Goal: Task Accomplishment & Management: Use online tool/utility

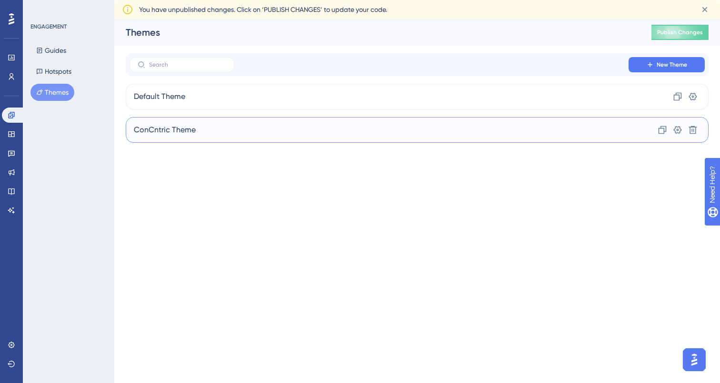
click at [530, 130] on div "ConCntric Theme Clone Settings Delete" at bounding box center [417, 130] width 583 height 26
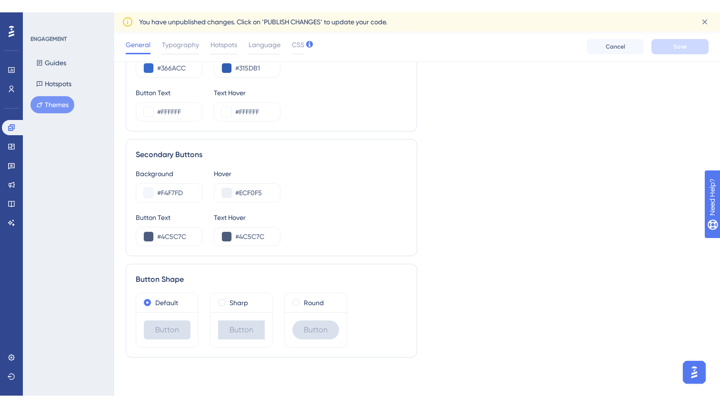
scroll to position [499, 0]
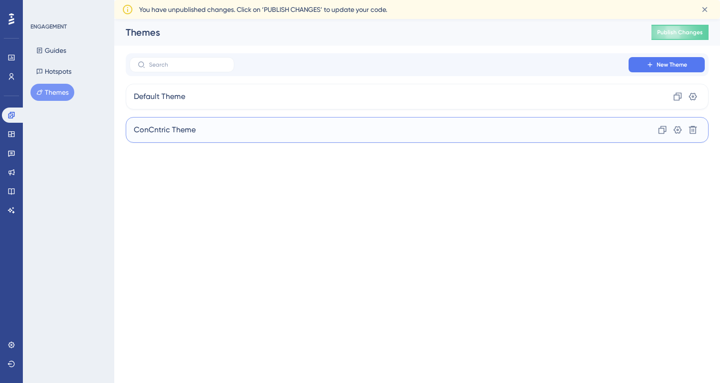
click at [316, 130] on div "ConCntric Theme Clone Settings Delete" at bounding box center [417, 130] width 583 height 26
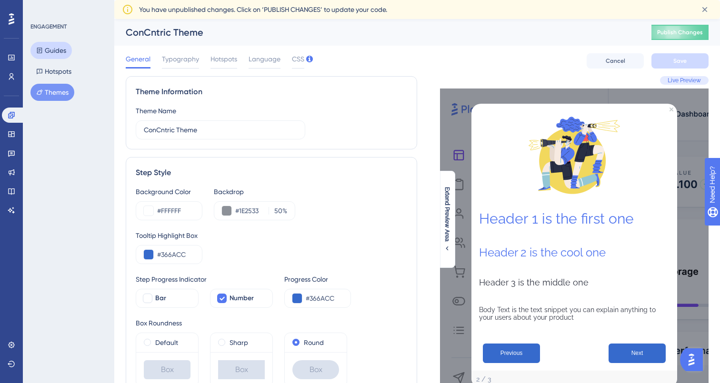
click at [48, 50] on button "Guides" at bounding box center [50, 50] width 41 height 17
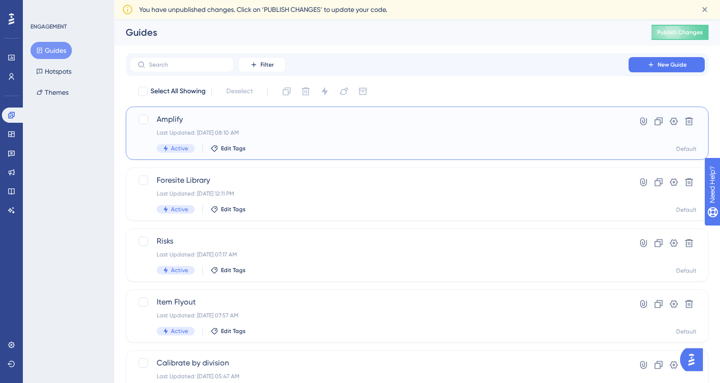
click at [254, 134] on div "Last Updated: Aug 21 2025, 08:10 AM" at bounding box center [379, 133] width 445 height 8
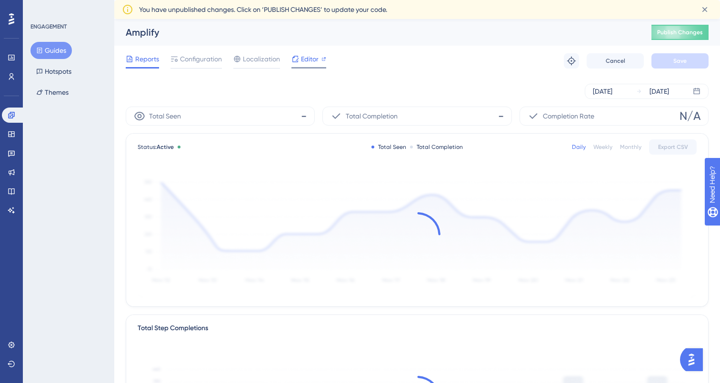
click at [309, 64] on span "Editor" at bounding box center [310, 58] width 18 height 11
